Goal: Complete application form

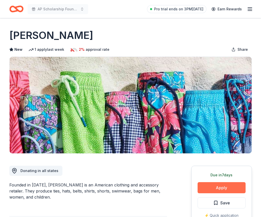
click at [219, 190] on button "Apply" at bounding box center [222, 187] width 48 height 11
click at [220, 189] on button "Apply" at bounding box center [222, 187] width 48 height 11
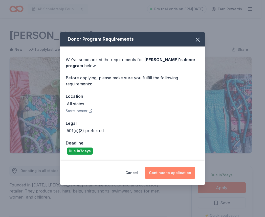
click at [172, 175] on button "Continue to application" at bounding box center [170, 173] width 50 height 12
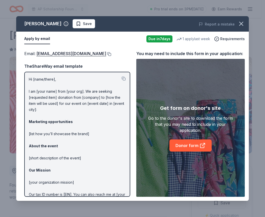
click at [106, 53] on button at bounding box center [108, 54] width 5 height 4
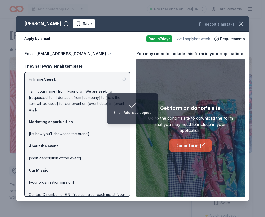
click at [196, 146] on link "Donor form" at bounding box center [190, 145] width 42 height 12
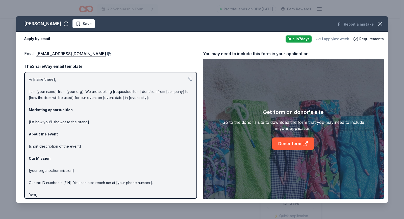
click at [106, 55] on button at bounding box center [108, 54] width 5 height 4
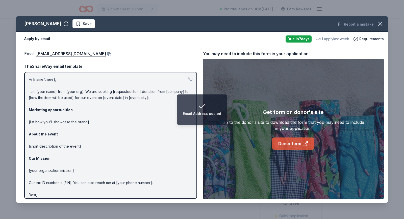
click at [261, 141] on link "Donor form" at bounding box center [293, 143] width 42 height 12
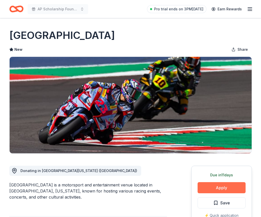
click at [204, 187] on button "Apply" at bounding box center [222, 187] width 48 height 11
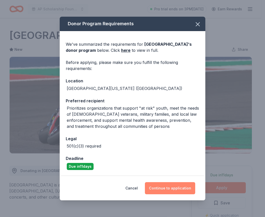
click at [165, 187] on button "Continue to application" at bounding box center [170, 188] width 50 height 12
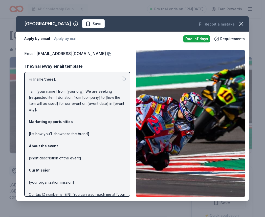
click at [111, 54] on button at bounding box center [108, 54] width 5 height 4
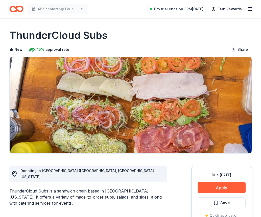
click at [101, 8] on div "AP Scholarship Foundation Casino Night & Silent Auction Pro trial ends on 3PM, …" at bounding box center [130, 9] width 243 height 12
click at [205, 185] on button "Apply" at bounding box center [222, 187] width 48 height 11
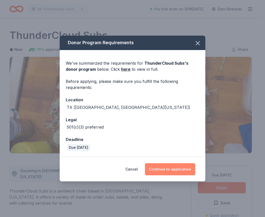
click at [175, 170] on button "Continue to application" at bounding box center [170, 169] width 50 height 12
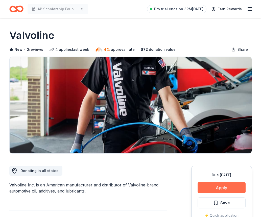
click at [216, 191] on button "Apply" at bounding box center [222, 187] width 48 height 11
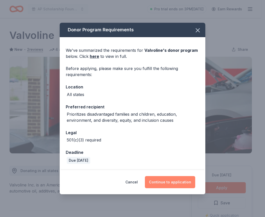
click at [180, 185] on button "Continue to application" at bounding box center [170, 182] width 50 height 12
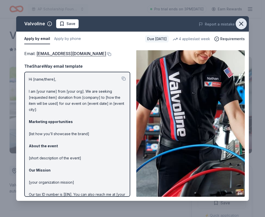
click at [244, 24] on icon "button" at bounding box center [241, 23] width 7 height 7
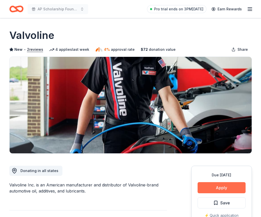
click at [215, 189] on button "Apply" at bounding box center [222, 187] width 48 height 11
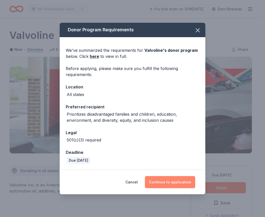
click at [169, 182] on button "Continue to application" at bounding box center [170, 182] width 50 height 12
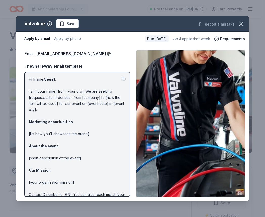
click at [106, 53] on button at bounding box center [108, 54] width 5 height 4
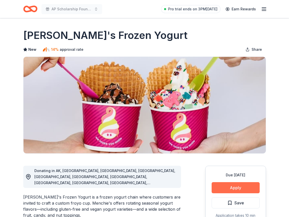
click at [230, 190] on button "Apply" at bounding box center [236, 187] width 48 height 11
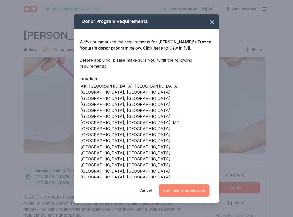
click at [196, 184] on button "Continue to application" at bounding box center [184, 190] width 50 height 12
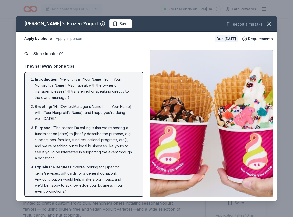
drag, startPoint x: 79, startPoint y: 25, endPoint x: 34, endPoint y: 27, distance: 45.8
click at [32, 28] on div "Menchie's Frozen Yogurt" at bounding box center [64, 24] width 81 height 8
drag, startPoint x: 271, startPoint y: 26, endPoint x: 266, endPoint y: 26, distance: 5.1
click at [271, 26] on icon "button" at bounding box center [268, 23] width 7 height 7
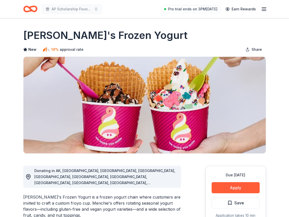
drag, startPoint x: 152, startPoint y: 33, endPoint x: 28, endPoint y: 37, distance: 123.6
click at [28, 37] on div "Menchie's Frozen Yogurt" at bounding box center [144, 35] width 243 height 14
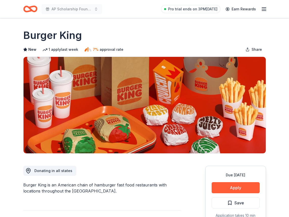
scroll to position [190, 0]
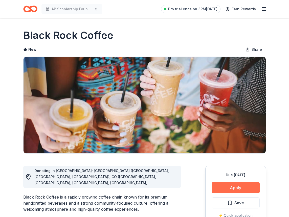
click at [224, 187] on button "Apply" at bounding box center [236, 187] width 48 height 11
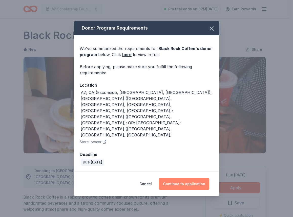
click at [174, 178] on button "Continue to application" at bounding box center [184, 184] width 50 height 12
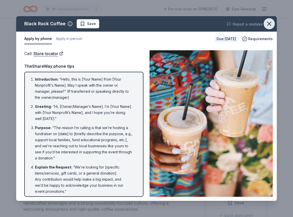
click at [269, 24] on icon "button" at bounding box center [268, 23] width 7 height 7
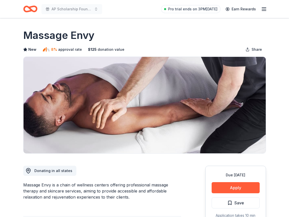
scroll to position [101, 0]
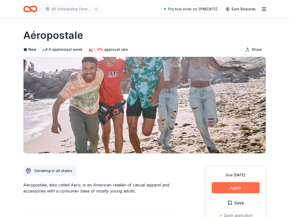
click at [230, 190] on button "Apply" at bounding box center [236, 187] width 48 height 11
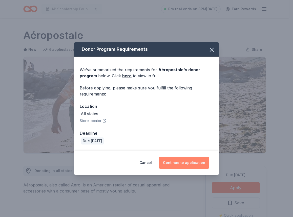
click at [198, 165] on button "Continue to application" at bounding box center [184, 163] width 50 height 12
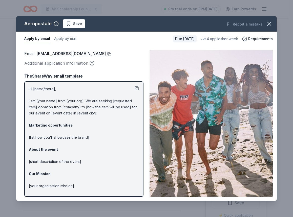
click at [111, 54] on button at bounding box center [108, 54] width 5 height 4
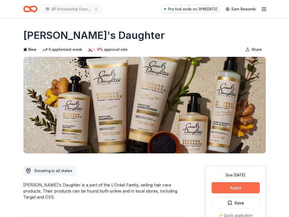
click at [251, 190] on button "Apply" at bounding box center [236, 187] width 48 height 11
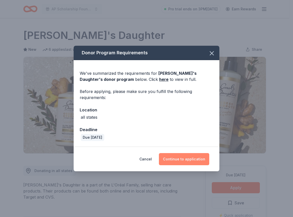
click at [191, 157] on button "Continue to application" at bounding box center [184, 159] width 50 height 12
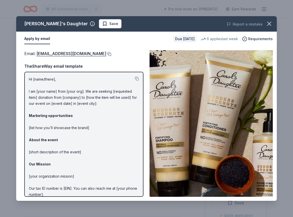
click at [110, 55] on button at bounding box center [108, 54] width 5 height 4
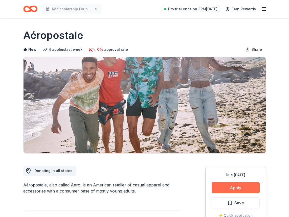
click at [244, 186] on button "Apply" at bounding box center [236, 187] width 48 height 11
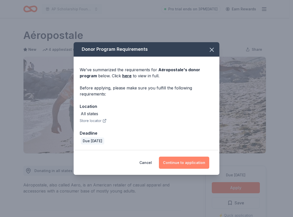
click at [181, 159] on button "Continue to application" at bounding box center [184, 163] width 50 height 12
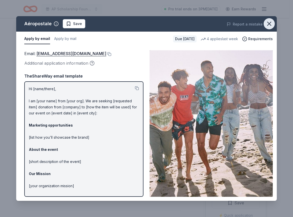
click at [268, 23] on icon "button" at bounding box center [269, 24] width 4 height 4
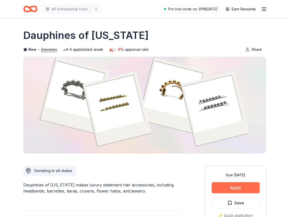
click at [223, 186] on button "Apply" at bounding box center [236, 187] width 48 height 11
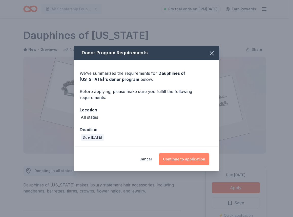
click at [173, 161] on button "Continue to application" at bounding box center [184, 159] width 50 height 12
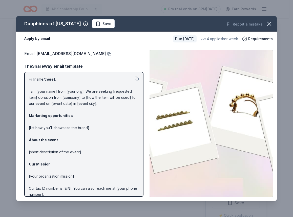
click at [111, 53] on button at bounding box center [108, 54] width 5 height 4
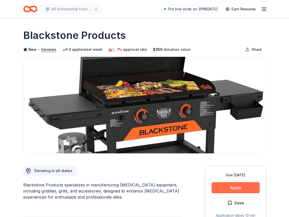
click at [236, 184] on button "Apply" at bounding box center [236, 187] width 48 height 11
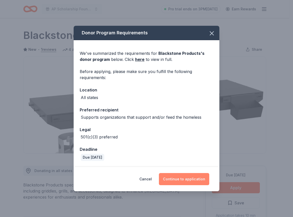
click at [179, 180] on button "Continue to application" at bounding box center [184, 179] width 50 height 12
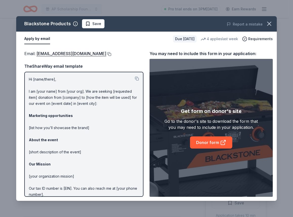
click at [111, 54] on button at bounding box center [108, 54] width 5 height 4
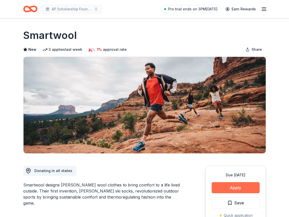
click at [228, 185] on button "Apply" at bounding box center [236, 187] width 48 height 11
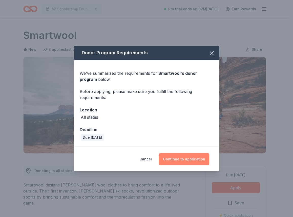
click at [197, 161] on button "Continue to application" at bounding box center [184, 159] width 50 height 12
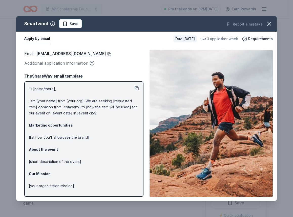
click at [106, 54] on button at bounding box center [108, 54] width 5 height 4
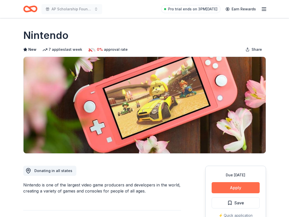
click at [244, 187] on button "Apply" at bounding box center [236, 187] width 48 height 11
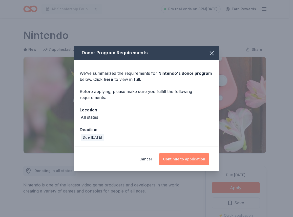
click at [192, 162] on button "Continue to application" at bounding box center [184, 159] width 50 height 12
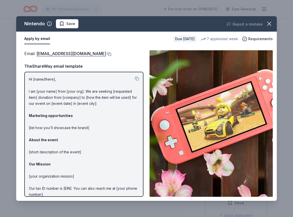
click at [111, 55] on button at bounding box center [108, 54] width 5 height 4
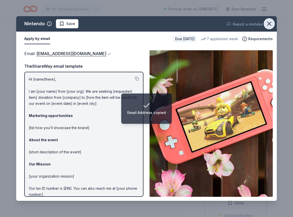
drag, startPoint x: 266, startPoint y: 26, endPoint x: 273, endPoint y: 36, distance: 12.0
click at [266, 26] on icon "button" at bounding box center [268, 23] width 7 height 7
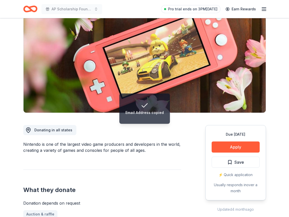
scroll to position [51, 0]
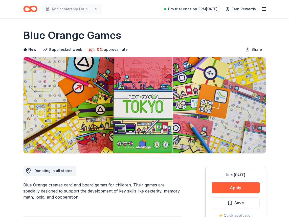
scroll to position [25, 0]
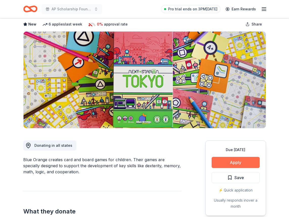
click at [226, 160] on button "Apply" at bounding box center [236, 162] width 48 height 11
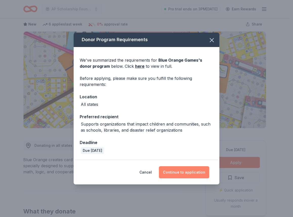
click at [200, 173] on button "Continue to application" at bounding box center [184, 172] width 50 height 12
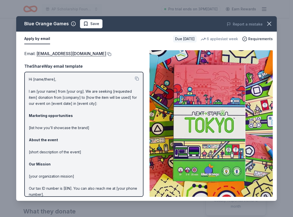
click at [106, 54] on button at bounding box center [108, 54] width 5 height 4
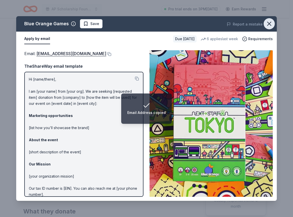
drag, startPoint x: 267, startPoint y: 25, endPoint x: 260, endPoint y: 24, distance: 6.6
click at [267, 25] on icon "button" at bounding box center [268, 23] width 7 height 7
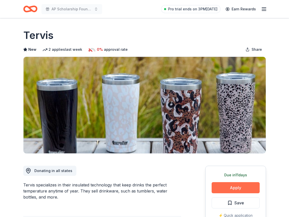
click at [250, 188] on button "Apply" at bounding box center [236, 187] width 48 height 11
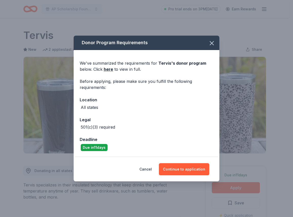
click at [209, 169] on div "Cancel Continue to application" at bounding box center [147, 169] width 146 height 24
click at [195, 169] on button "Continue to application" at bounding box center [184, 169] width 50 height 12
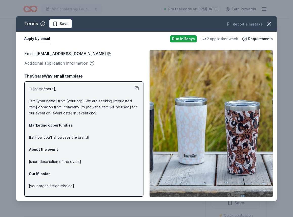
click at [106, 53] on button at bounding box center [108, 54] width 5 height 4
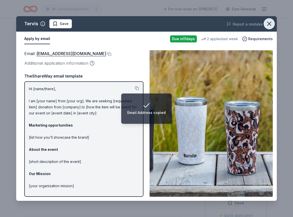
click at [270, 24] on icon "button" at bounding box center [268, 23] width 7 height 7
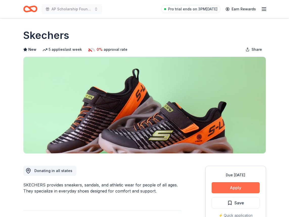
click at [227, 189] on button "Apply" at bounding box center [236, 187] width 48 height 11
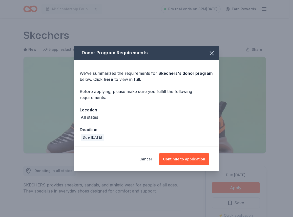
click at [196, 167] on div "Cancel Continue to application" at bounding box center [147, 159] width 146 height 24
click at [194, 161] on button "Continue to application" at bounding box center [184, 159] width 50 height 12
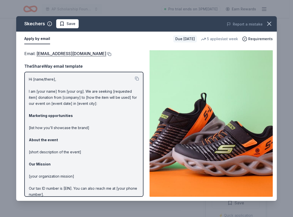
click at [106, 54] on button at bounding box center [108, 54] width 5 height 4
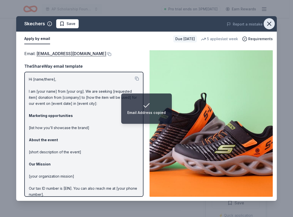
click at [271, 28] on button "button" at bounding box center [268, 23] width 11 height 11
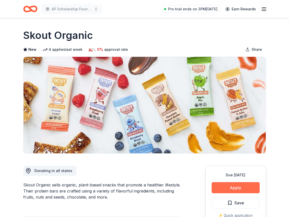
click at [227, 189] on button "Apply" at bounding box center [236, 187] width 48 height 11
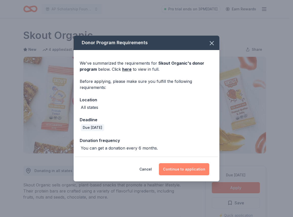
click at [202, 173] on button "Continue to application" at bounding box center [184, 169] width 50 height 12
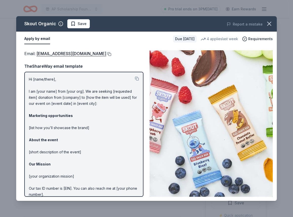
click at [106, 54] on button at bounding box center [108, 54] width 5 height 4
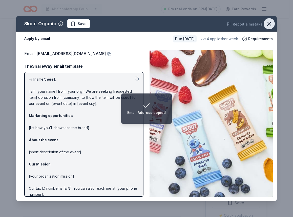
click at [271, 23] on icon "button" at bounding box center [268, 23] width 7 height 7
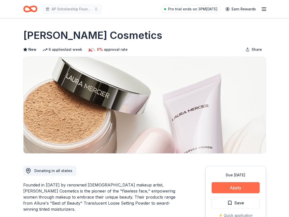
click at [241, 187] on button "Apply" at bounding box center [236, 187] width 48 height 11
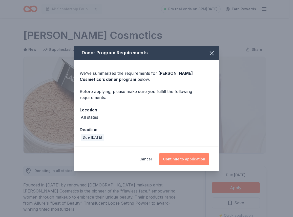
click at [184, 160] on button "Continue to application" at bounding box center [184, 159] width 50 height 12
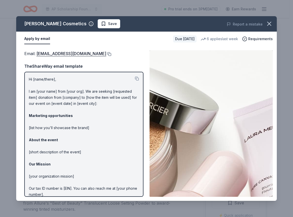
click at [106, 54] on button at bounding box center [108, 54] width 5 height 4
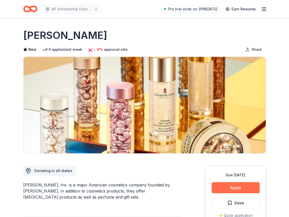
click at [223, 184] on button "Apply" at bounding box center [236, 187] width 48 height 11
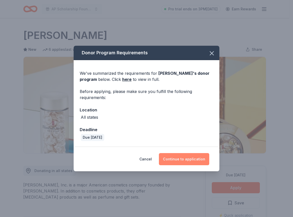
click at [198, 157] on button "Continue to application" at bounding box center [184, 159] width 50 height 12
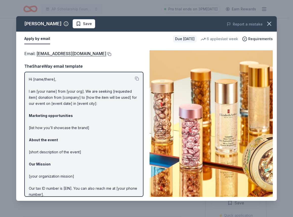
click at [109, 54] on button at bounding box center [108, 54] width 5 height 4
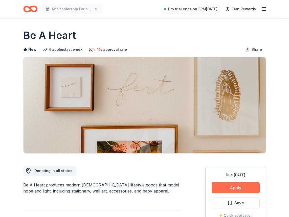
click at [232, 187] on button "Apply" at bounding box center [236, 187] width 48 height 11
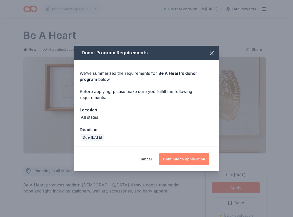
click at [194, 161] on button "Continue to application" at bounding box center [184, 159] width 50 height 12
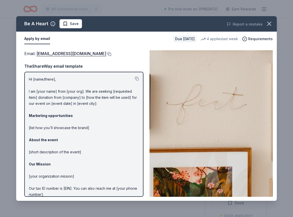
click at [106, 55] on button at bounding box center [108, 54] width 5 height 4
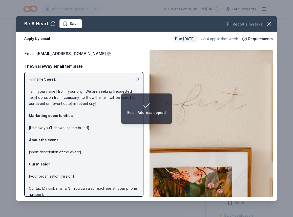
click at [134, 36] on div "Apply by email" at bounding box center [96, 39] width 145 height 11
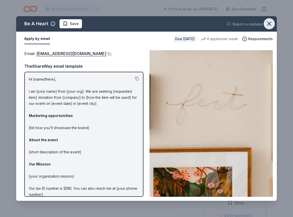
click at [267, 24] on icon "button" at bounding box center [268, 23] width 7 height 7
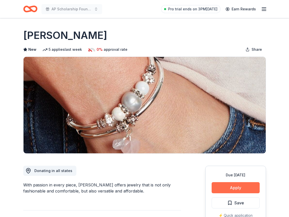
click at [238, 187] on button "Apply" at bounding box center [236, 187] width 48 height 11
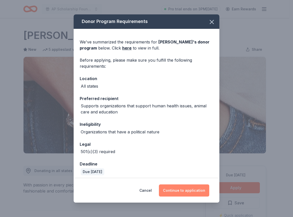
click at [191, 189] on button "Continue to application" at bounding box center [184, 190] width 50 height 12
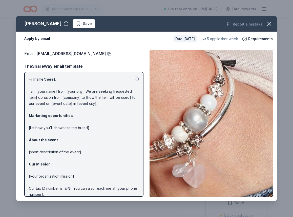
click at [106, 53] on button at bounding box center [108, 54] width 5 height 4
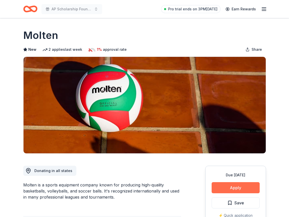
click at [238, 185] on button "Apply" at bounding box center [236, 187] width 48 height 11
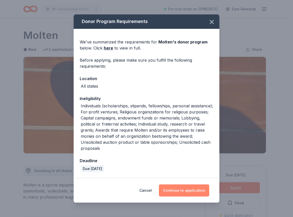
click at [196, 188] on button "Continue to application" at bounding box center [184, 190] width 50 height 12
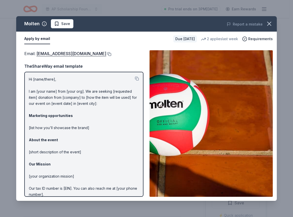
click at [106, 53] on button at bounding box center [108, 54] width 5 height 4
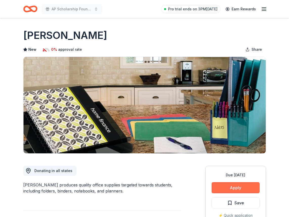
click at [235, 189] on button "Apply" at bounding box center [236, 187] width 48 height 11
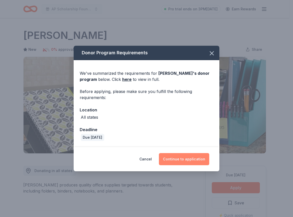
click at [198, 157] on button "Continue to application" at bounding box center [184, 159] width 50 height 12
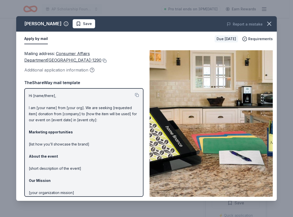
click at [101, 60] on button at bounding box center [103, 61] width 5 height 4
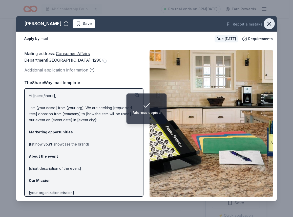
drag, startPoint x: 270, startPoint y: 23, endPoint x: 234, endPoint y: 17, distance: 36.8
click at [270, 22] on icon "button" at bounding box center [268, 23] width 7 height 7
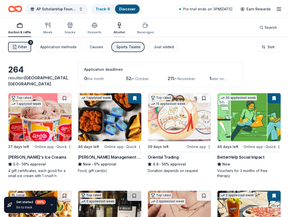
click at [119, 29] on div "Alcohol" at bounding box center [118, 28] width 11 height 12
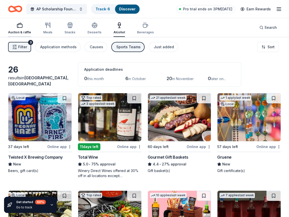
click at [20, 28] on icon "button" at bounding box center [20, 25] width 6 height 6
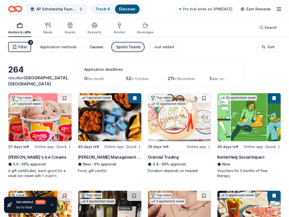
click at [96, 49] on div "Causes" at bounding box center [96, 47] width 13 height 6
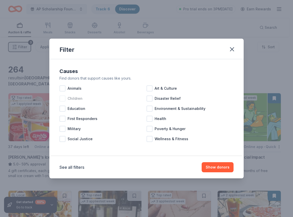
click at [74, 100] on span "Children" at bounding box center [74, 99] width 15 height 6
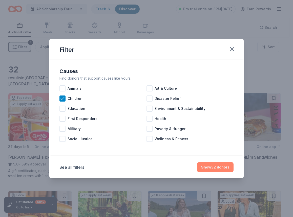
click at [211, 166] on button "Show 32 donors" at bounding box center [215, 167] width 36 height 10
